Goal: Task Accomplishment & Management: Manage account settings

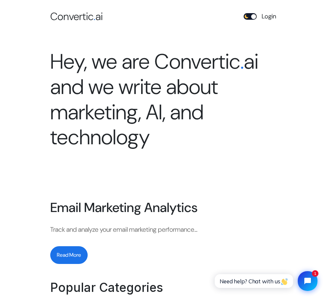
click at [270, 17] on link "Login" at bounding box center [269, 17] width 14 height 10
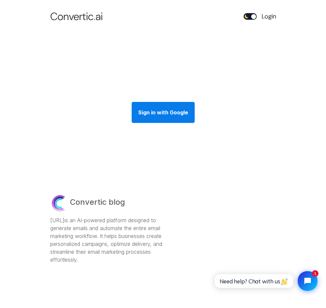
click at [166, 109] on div "Sign in with Google" at bounding box center [163, 112] width 63 height 21
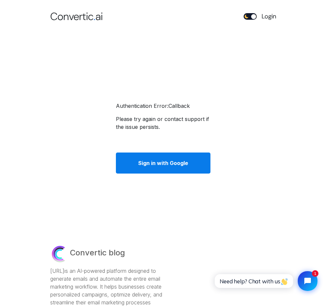
scroll to position [1, 0]
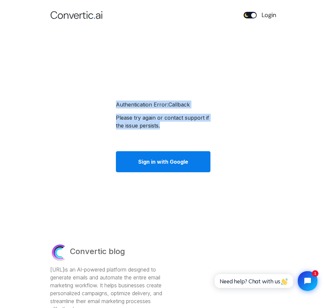
drag, startPoint x: 176, startPoint y: 127, endPoint x: 106, endPoint y: 103, distance: 73.9
click at [106, 103] on div "Authentication Error: Callback Please try again or contact support if the issue…" at bounding box center [163, 136] width 226 height 170
copy div "Authentication Error: Callback Please try again or contact support if the issue…"
